Goal: Task Accomplishment & Management: Complete application form

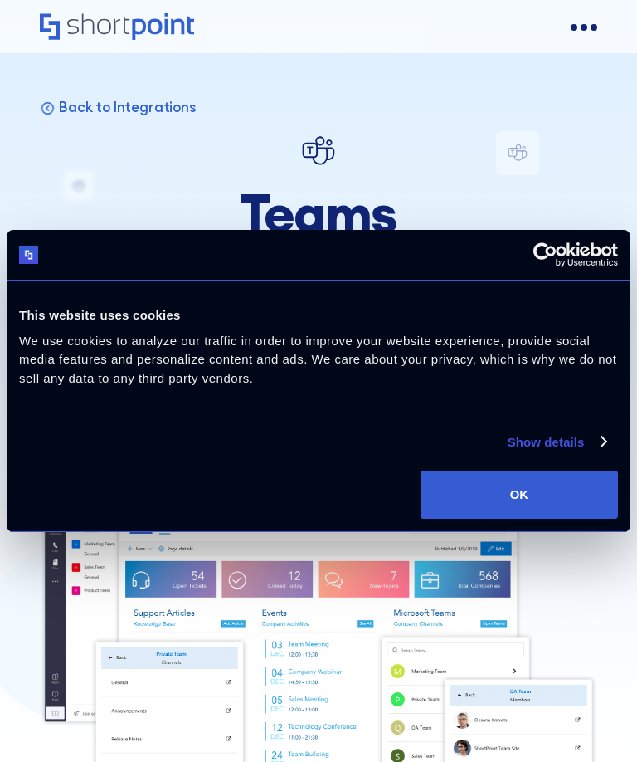
click at [566, 491] on button "OK" at bounding box center [519, 494] width 197 height 48
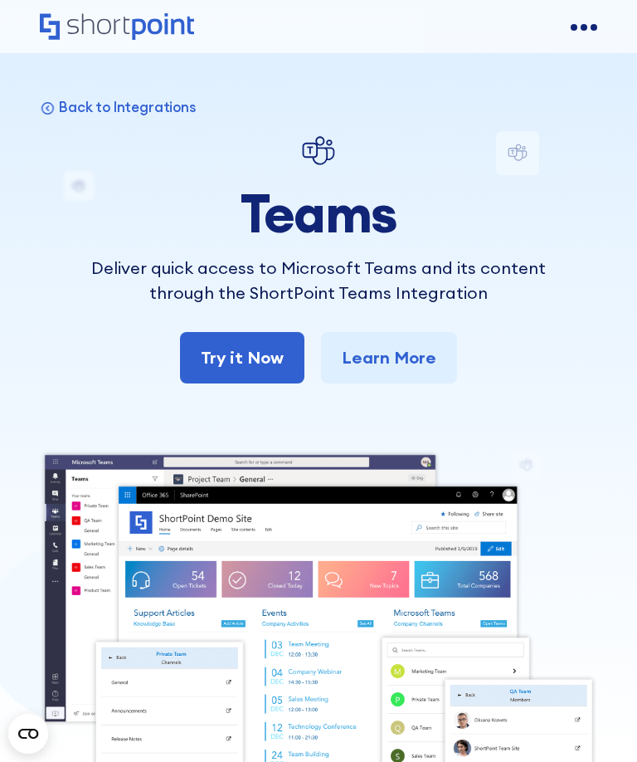
click at [265, 372] on link "Try it Now" at bounding box center [242, 357] width 124 height 51
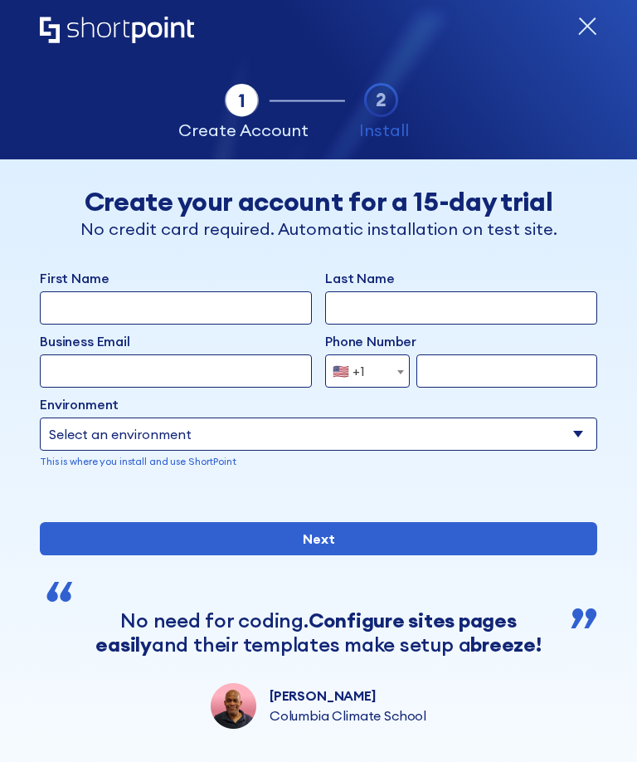
click at [194, 315] on input "First Name" at bounding box center [176, 307] width 272 height 33
type input "E"
type input "[PERSON_NAME]"
click at [378, 315] on input "Last Name" at bounding box center [461, 307] width 272 height 33
type input "W"
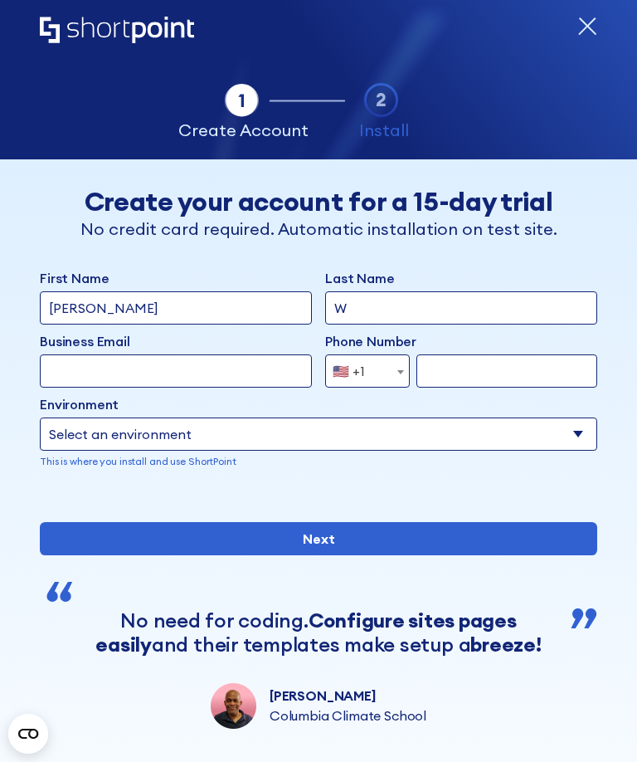
click at [372, 313] on input "W" at bounding box center [461, 307] width 272 height 33
type input "[PERSON_NAME]"
click at [165, 366] on input "Business Email" at bounding box center [176, 370] width 272 height 33
type input "[PERSON_NAME][EMAIL_ADDRESS][DOMAIN_NAME]"
click at [0, 451] on div "Tab 1 Tab 2 Tab 3 Tab 4 Tell us more about you New customer Existing customer B…" at bounding box center [318, 578] width 637 height 838
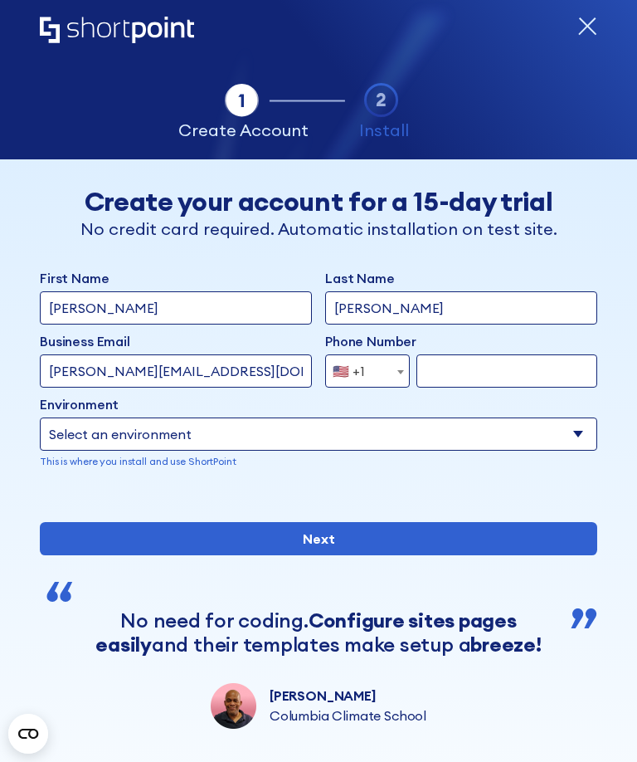
click at [455, 363] on input "form" at bounding box center [506, 370] width 181 height 33
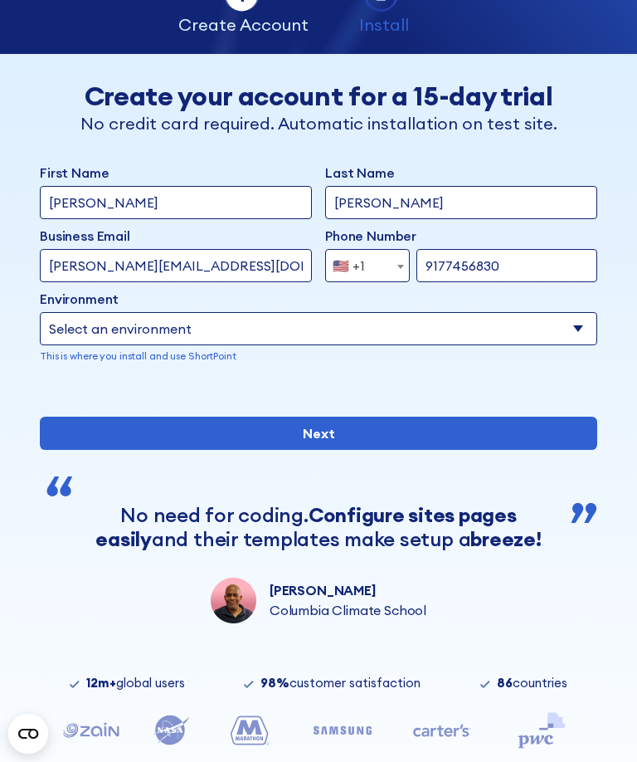
scroll to position [109, 0]
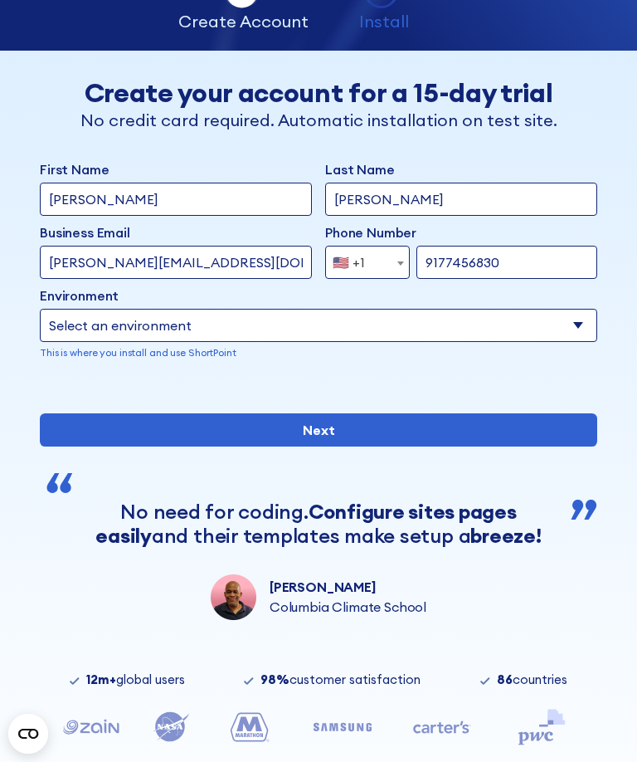
type input "9177456830"
click at [275, 322] on select "Select an environment Microsoft 365 SharePoint Online SharePoint 2019 (On-Premi…" at bounding box center [319, 325] width 558 height 33
click at [336, 319] on select "Select an environment Microsoft 365 SharePoint Online SharePoint 2019 (On-Premi…" at bounding box center [319, 325] width 558 height 33
select select "SharePoint Online"
click at [370, 446] on input "Next" at bounding box center [319, 429] width 558 height 33
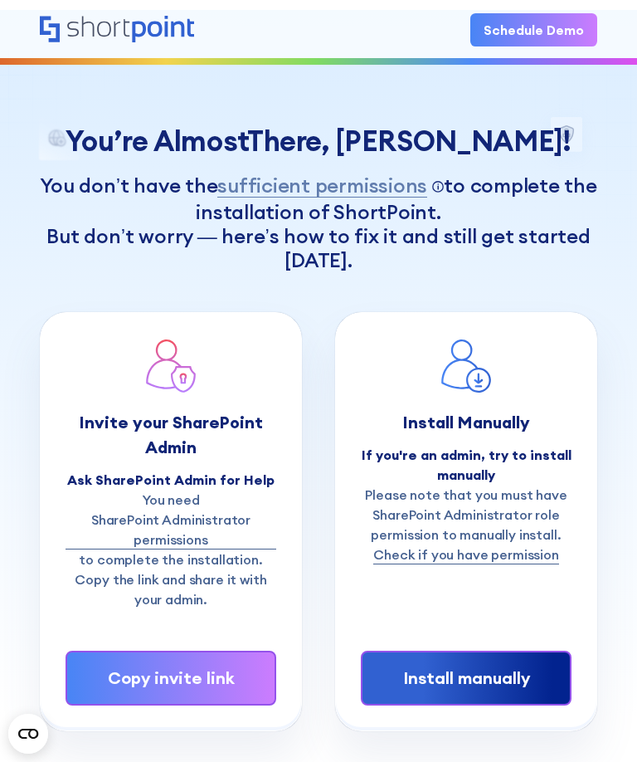
click at [212, 674] on div "Copy invite link" at bounding box center [171, 677] width 154 height 25
click at [195, 668] on div "Copy invite link" at bounding box center [171, 677] width 154 height 25
